Goal: Task Accomplishment & Management: Use online tool/utility

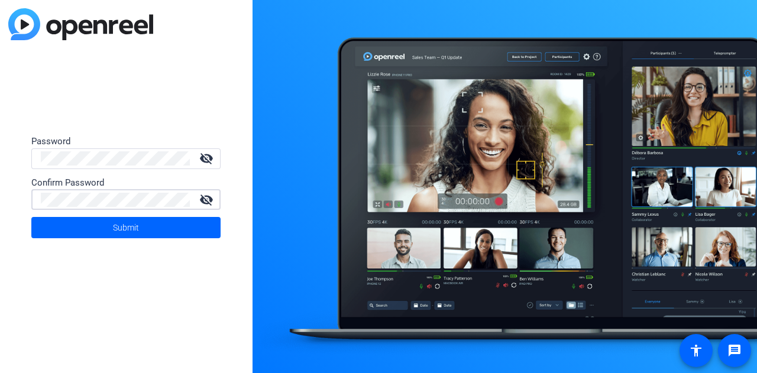
click at [31, 217] on button "Submit" at bounding box center [125, 227] width 189 height 21
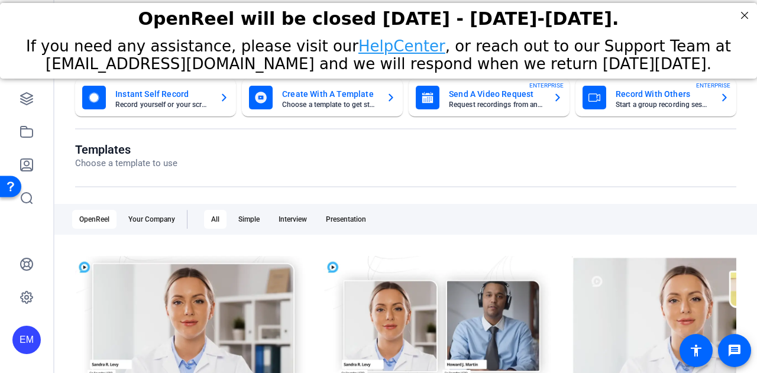
click at [456, 194] on div "Templates Choose a template to use OpenReel Your Company All Simple Interview P…" at bounding box center [405, 303] width 661 height 322
click at [476, 94] on mat-card-title "Send A Video Request" at bounding box center [496, 94] width 95 height 14
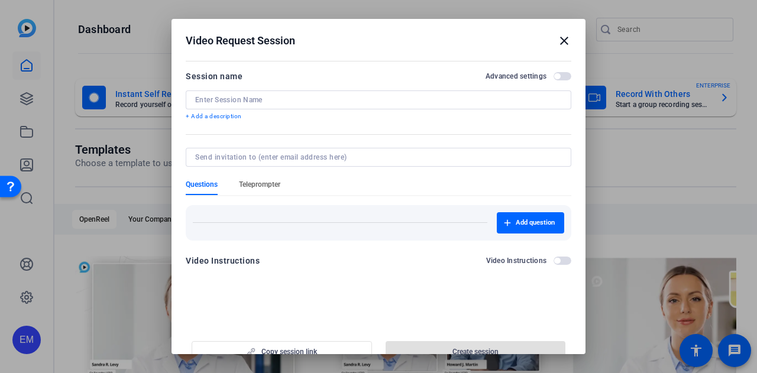
click at [246, 185] on span "Teleprompter" at bounding box center [259, 184] width 41 height 9
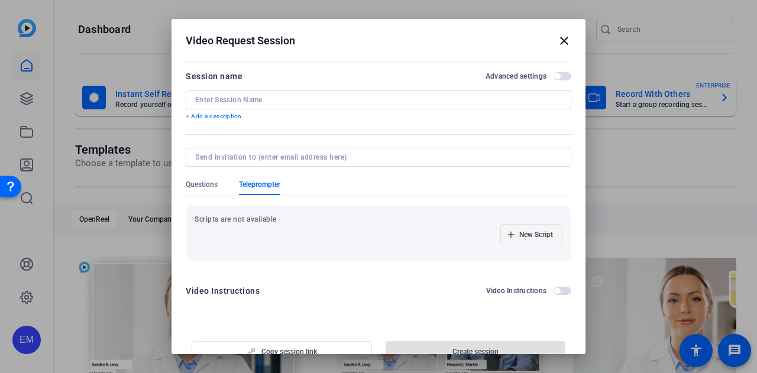
click at [541, 233] on span "button" at bounding box center [531, 234] width 61 height 28
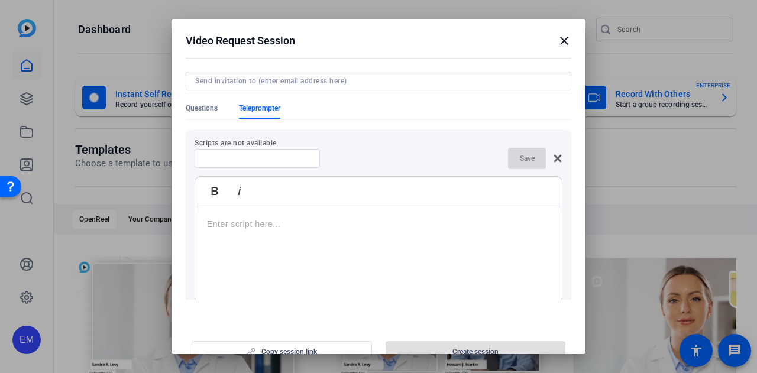
scroll to position [59, 0]
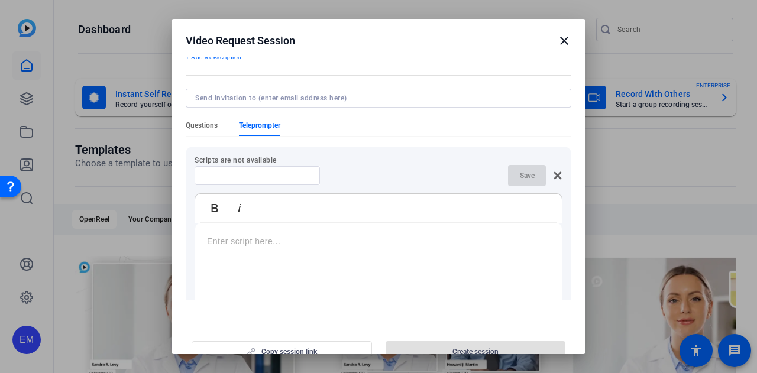
click at [208, 125] on span "Questions" at bounding box center [202, 125] width 32 height 9
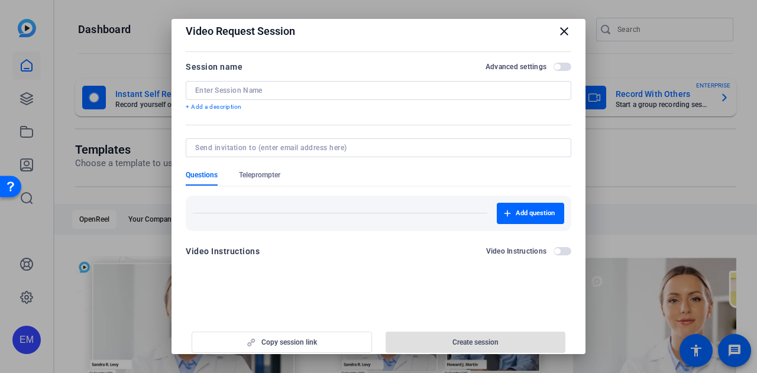
scroll to position [18, 0]
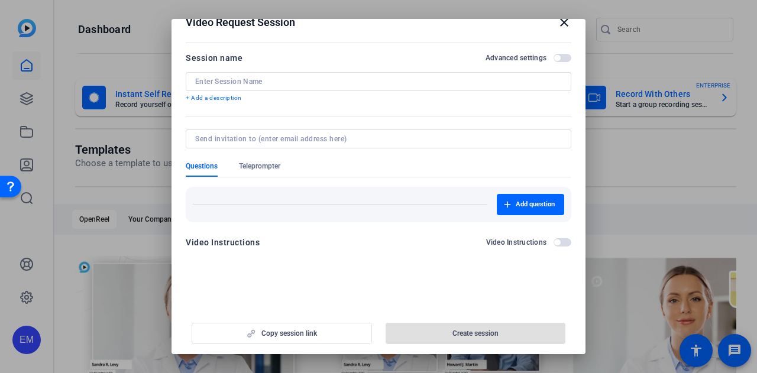
click at [557, 22] on mat-icon "close" at bounding box center [564, 22] width 14 height 14
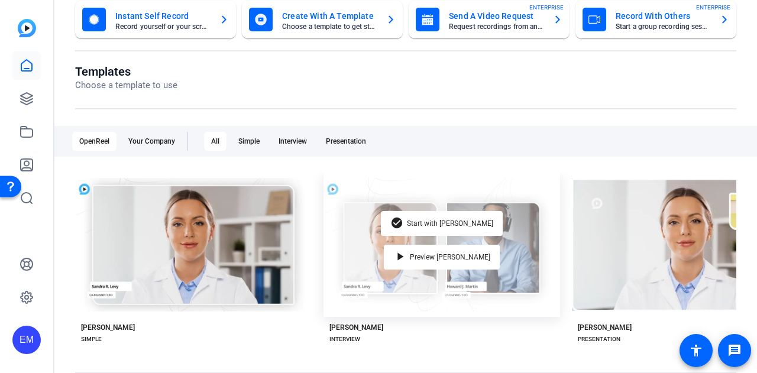
scroll to position [118, 0]
